Goal: Transaction & Acquisition: Subscribe to service/newsletter

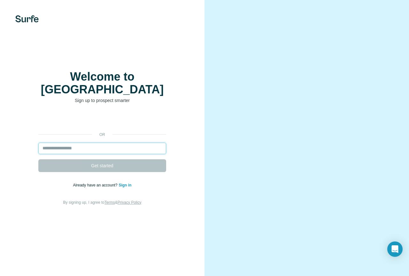
click at [123, 143] on input "email" at bounding box center [102, 147] width 128 height 11
paste input "**********"
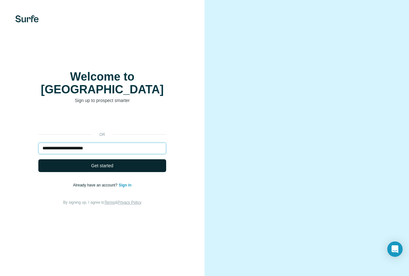
type input "**********"
click at [104, 162] on span "Get started" at bounding box center [102, 165] width 22 height 6
